Goal: Information Seeking & Learning: Find specific fact

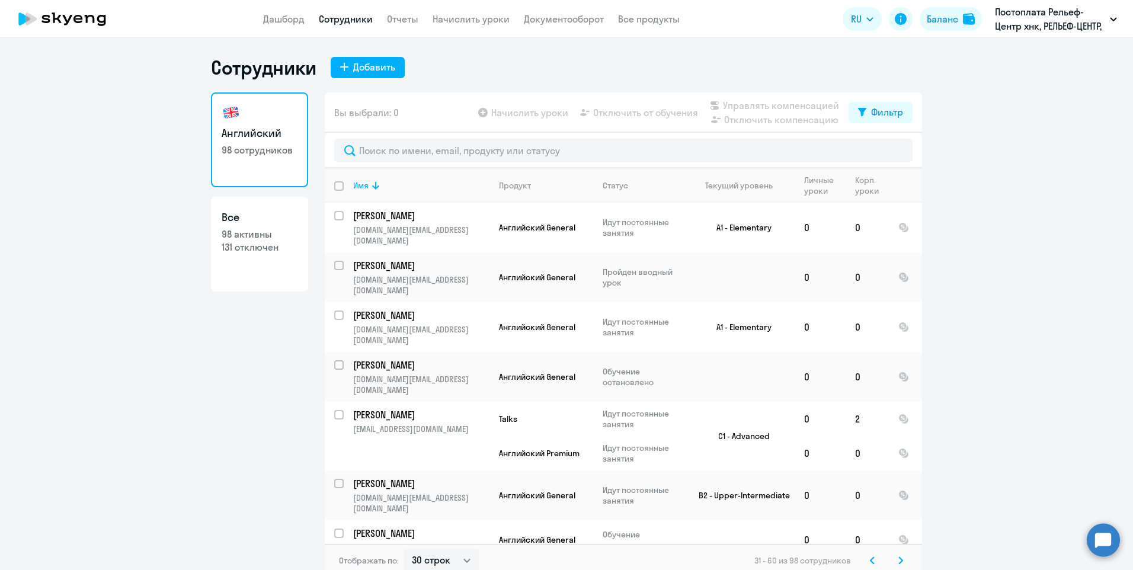
select select "30"
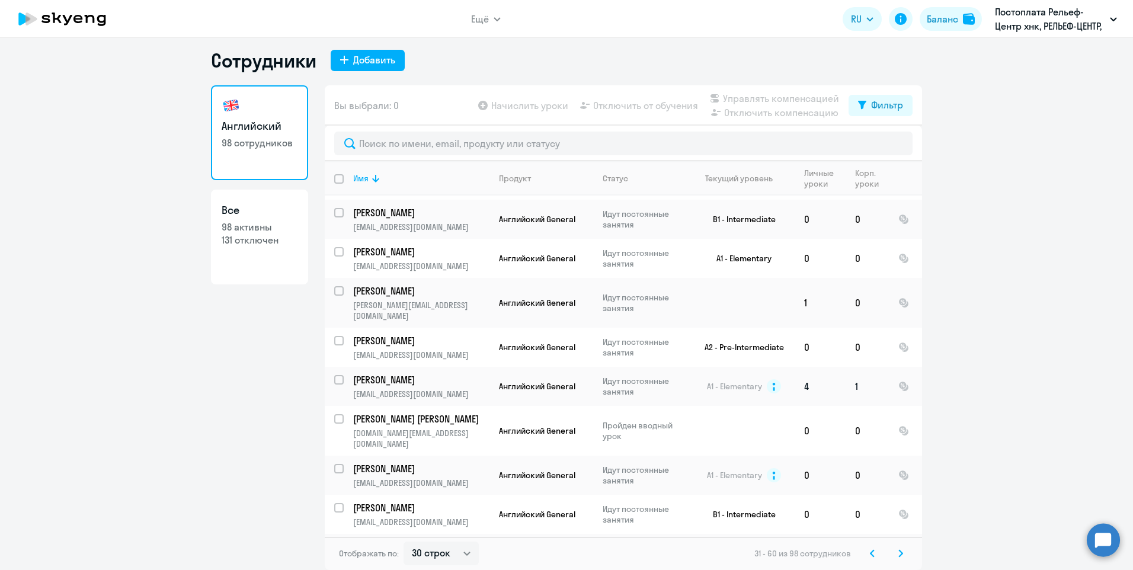
scroll to position [862, 0]
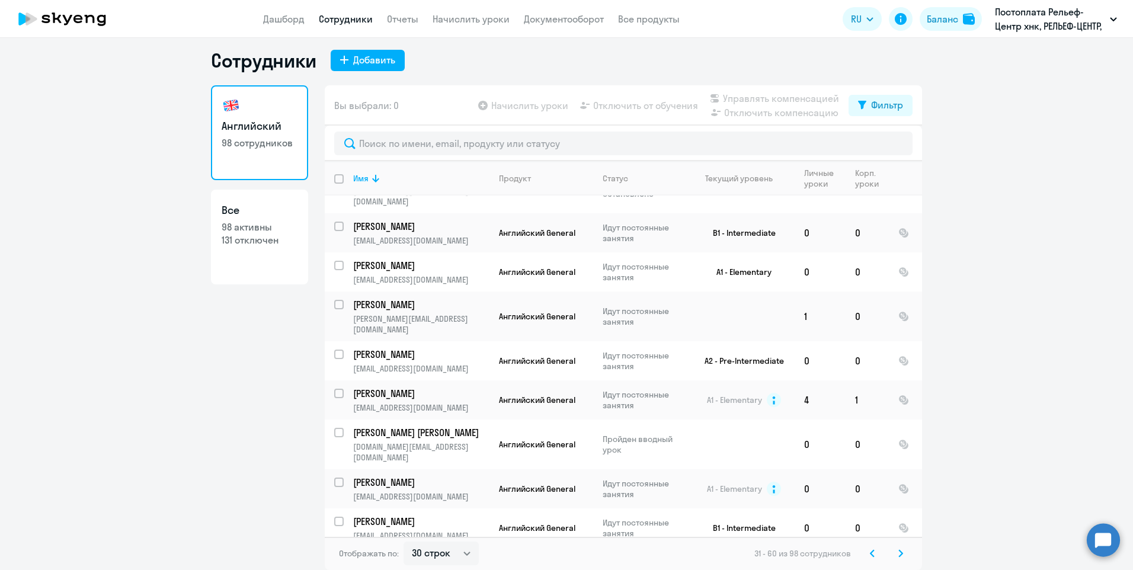
click at [899, 555] on icon at bounding box center [901, 553] width 4 height 7
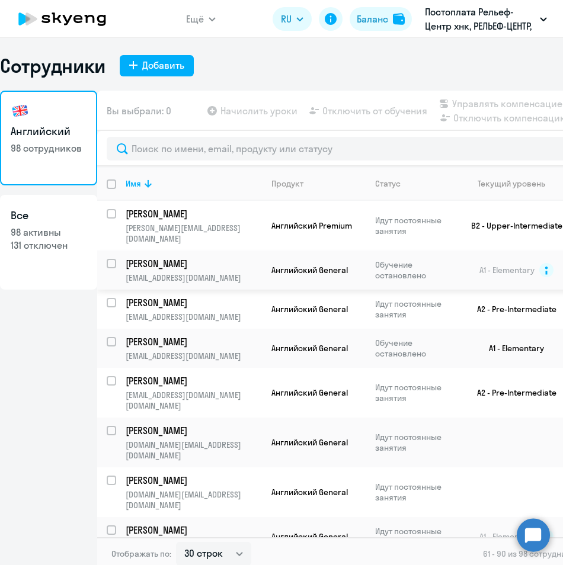
scroll to position [0, 0]
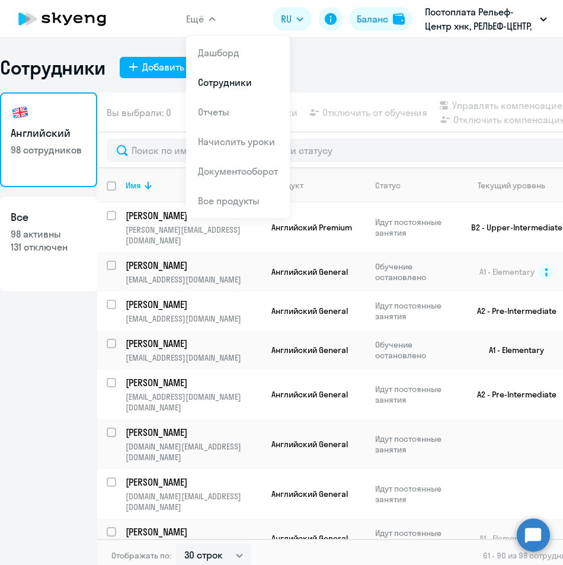
click at [367, 73] on div "Сотрудники Добавить" at bounding box center [281, 68] width 563 height 24
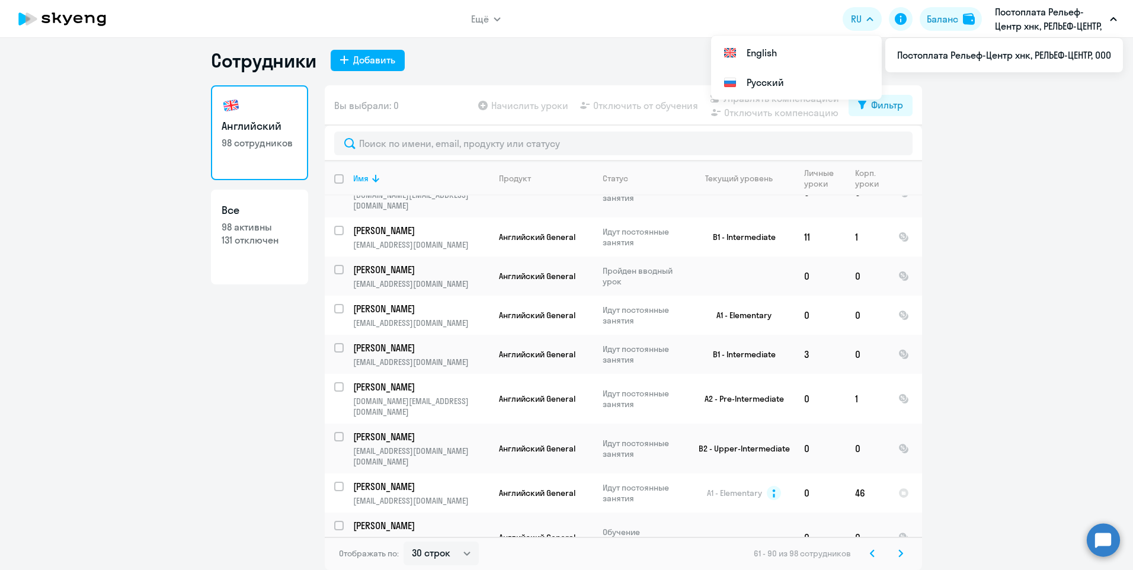
scroll to position [891, 0]
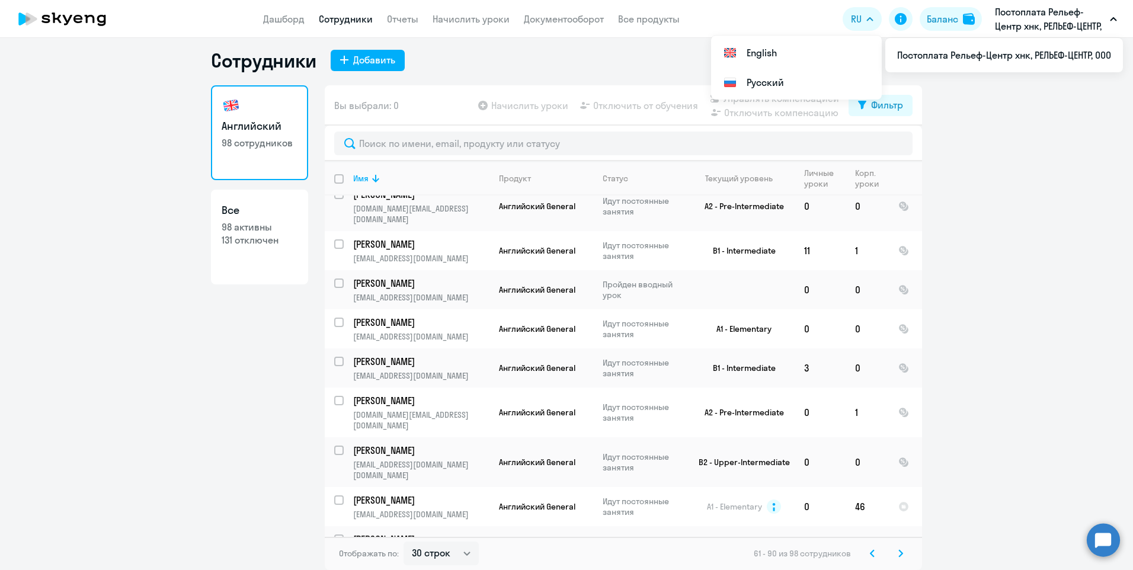
click at [899, 555] on icon at bounding box center [901, 553] width 4 height 7
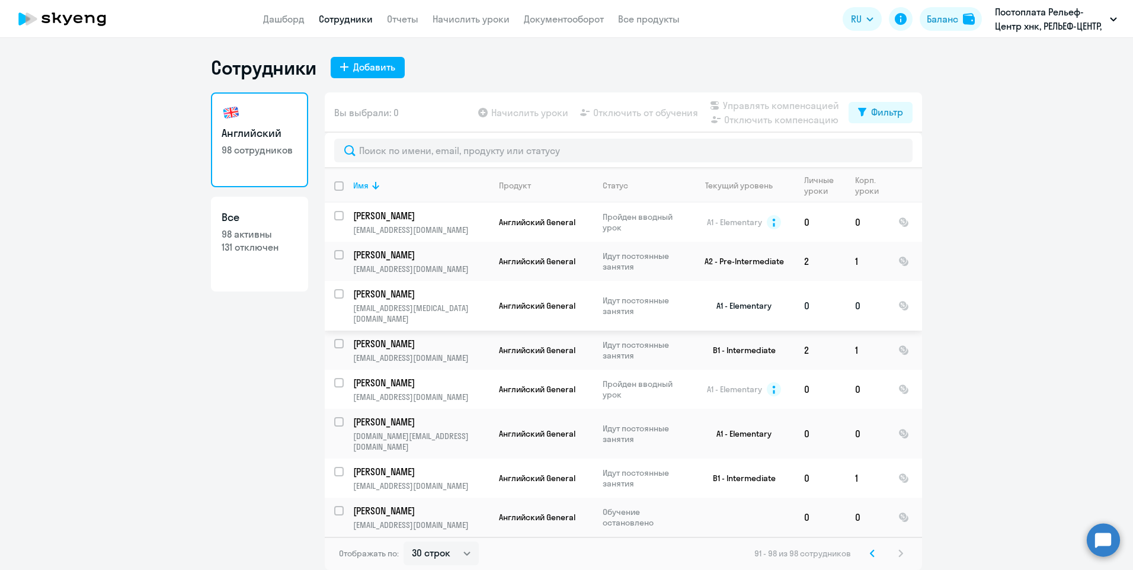
scroll to position [0, 0]
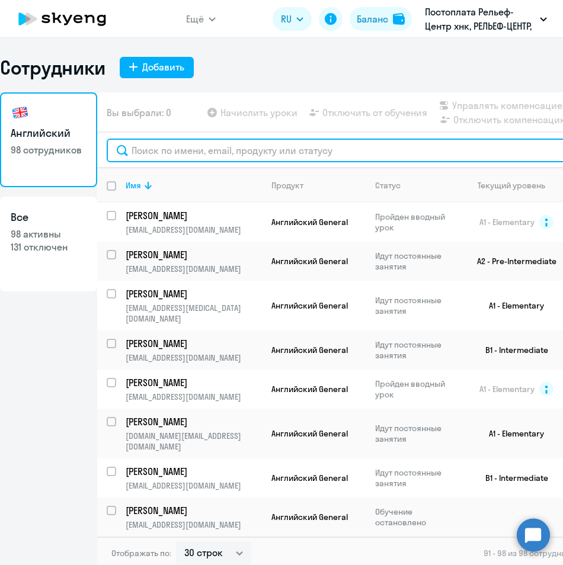
click at [203, 156] on input "text" at bounding box center [374, 151] width 535 height 24
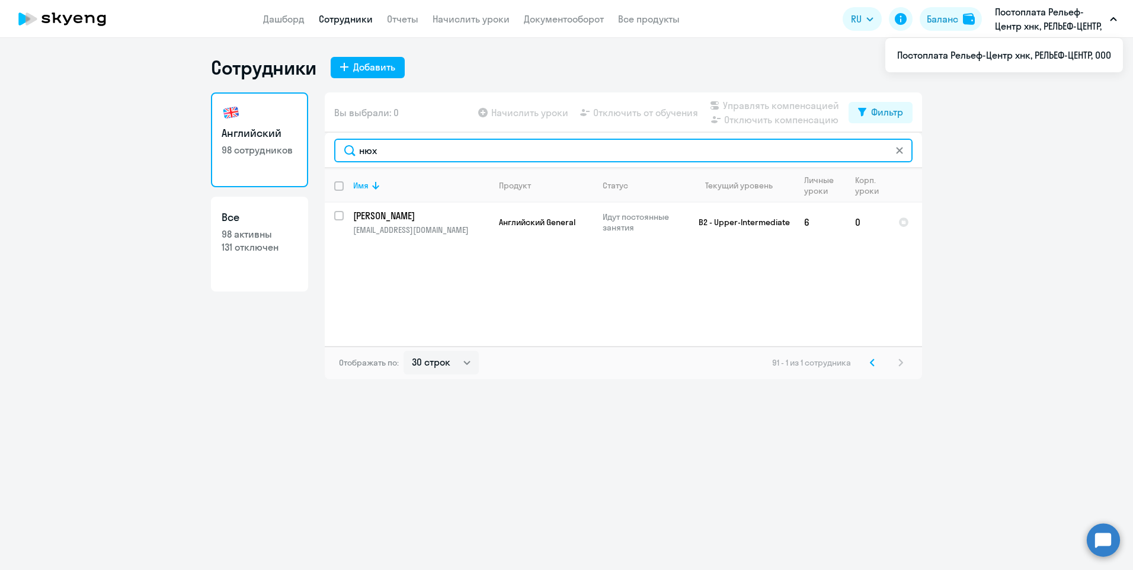
click at [904, 152] on input "нюх" at bounding box center [623, 151] width 578 height 24
type input "нюх"
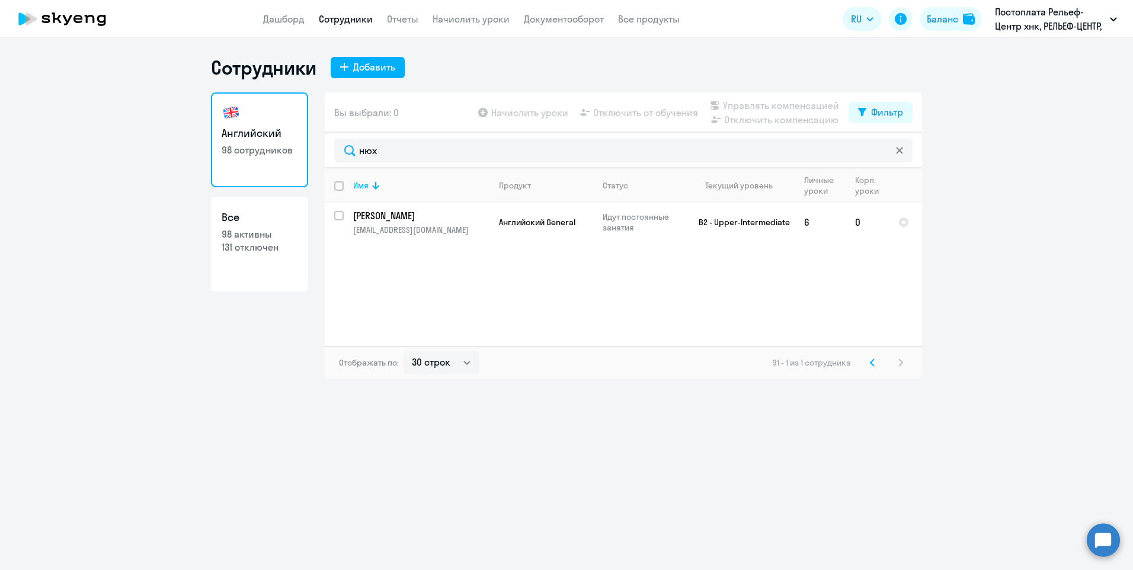
click at [901, 151] on icon at bounding box center [899, 150] width 7 height 7
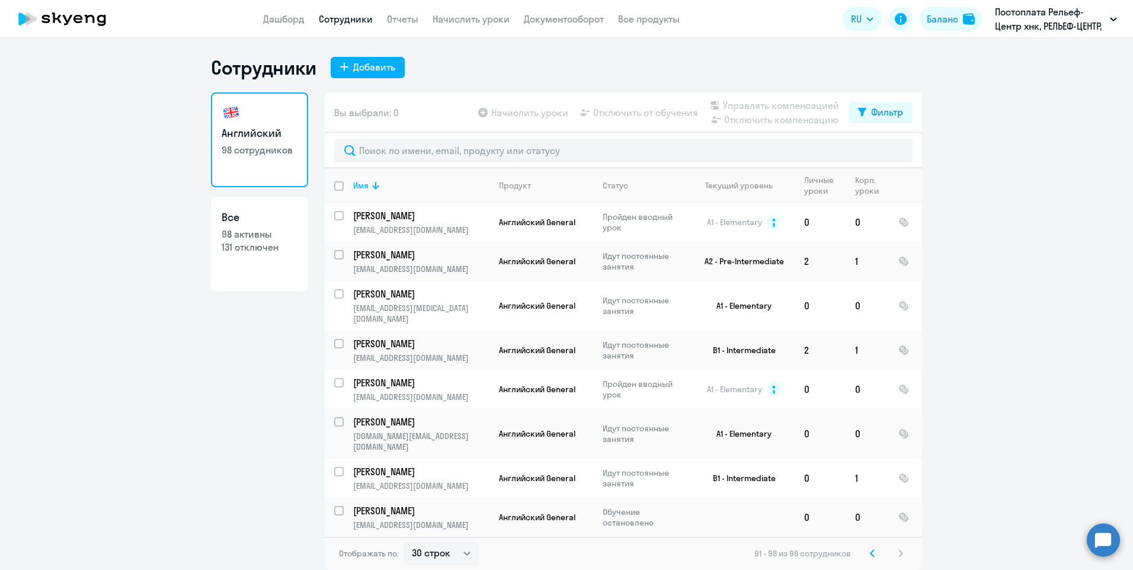
click at [874, 546] on svg-icon at bounding box center [872, 553] width 14 height 14
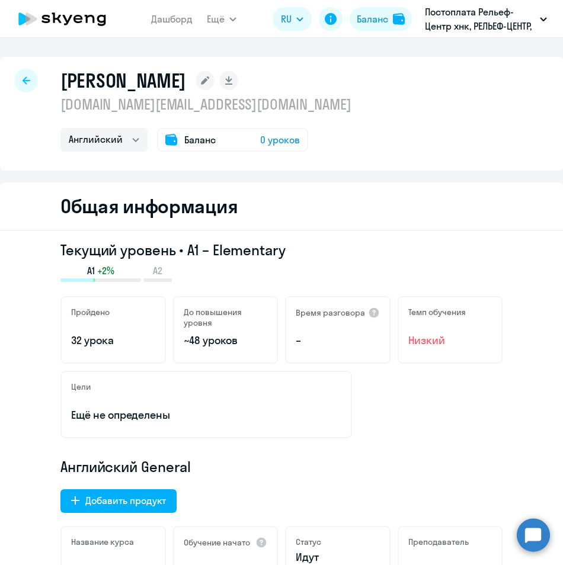
select select "english"
drag, startPoint x: 60, startPoint y: 77, endPoint x: 334, endPoint y: 74, distance: 273.8
click at [186, 74] on h1 "Мякишева Светлана Сергеевна" at bounding box center [123, 81] width 126 height 24
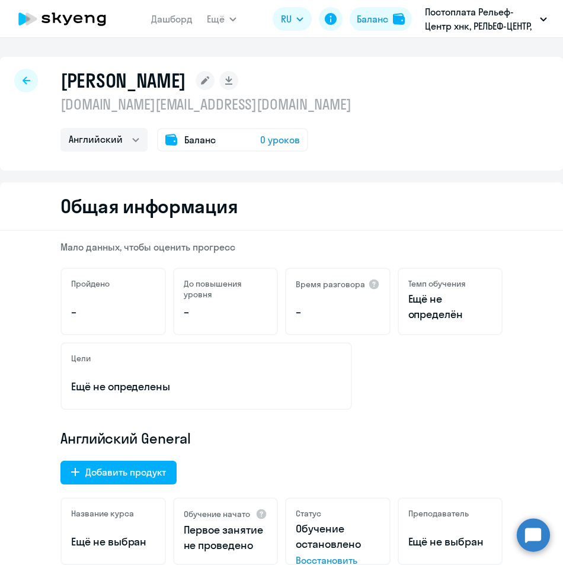
select select "english"
click at [351, 76] on div "[PERSON_NAME]" at bounding box center [205, 81] width 291 height 24
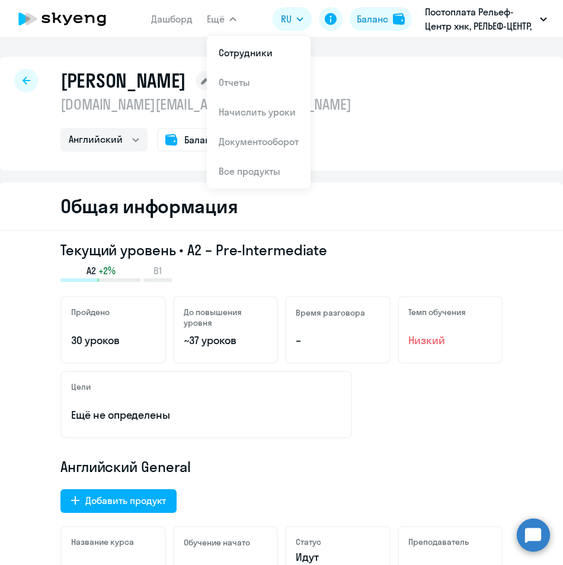
select select "english"
drag, startPoint x: 62, startPoint y: 79, endPoint x: 162, endPoint y: 82, distance: 100.2
click at [162, 82] on h1 "Клименкова Марина Олеговна" at bounding box center [123, 81] width 126 height 24
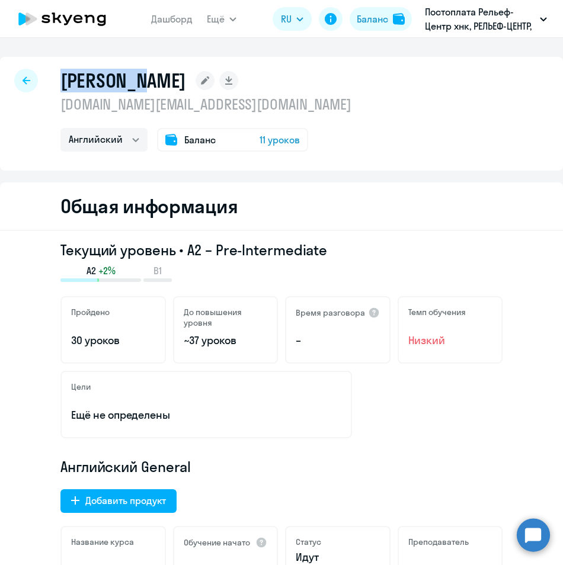
drag, startPoint x: 162, startPoint y: 82, endPoint x: 106, endPoint y: 80, distance: 55.7
click at [117, 81] on h1 "Клименкова Марина Олеговна" at bounding box center [123, 81] width 126 height 24
click at [68, 81] on h1 "Клименкова Марина Олеговна" at bounding box center [123, 81] width 126 height 24
click at [237, 101] on p "klimenkova.mo@berlingo.ru" at bounding box center [205, 104] width 291 height 19
drag, startPoint x: 62, startPoint y: 76, endPoint x: 324, endPoint y: 90, distance: 262.9
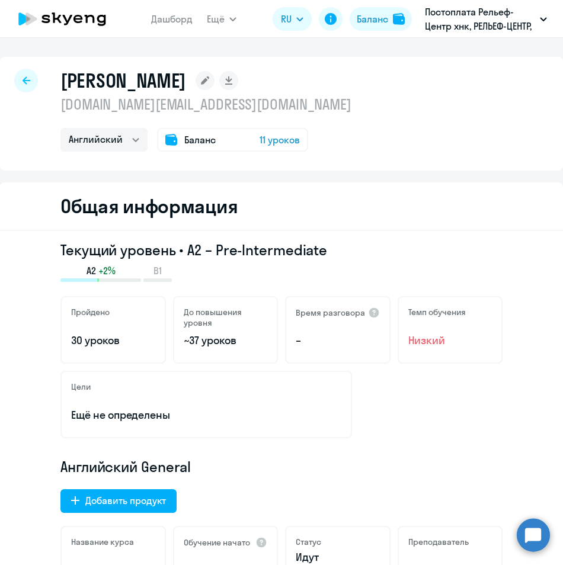
click at [186, 90] on h1 "Клименкова Марина Олеговна" at bounding box center [123, 81] width 126 height 24
copy h1 "Клименкова Марина Олеговна"
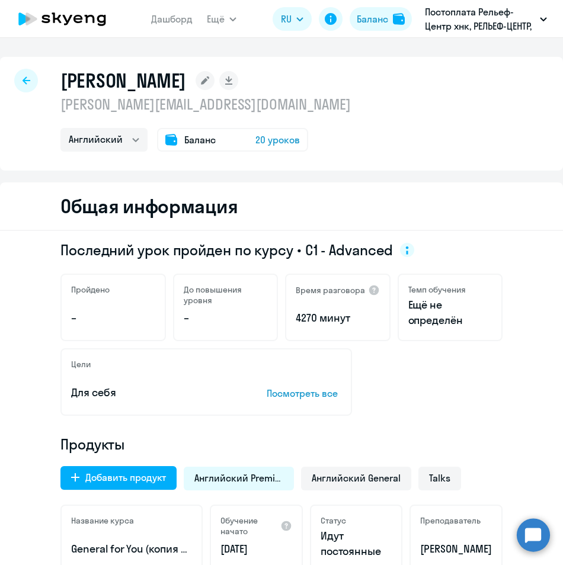
select select "english"
drag, startPoint x: 57, startPoint y: 79, endPoint x: 202, endPoint y: 66, distance: 145.2
click at [202, 66] on div "[PERSON_NAME] [PERSON_NAME][EMAIL_ADDRESS][DOMAIN_NAME] Английский Баланс 20 ур…" at bounding box center [281, 114] width 563 height 114
copy h1 "[PERSON_NAME]"
